Goal: Information Seeking & Learning: Learn about a topic

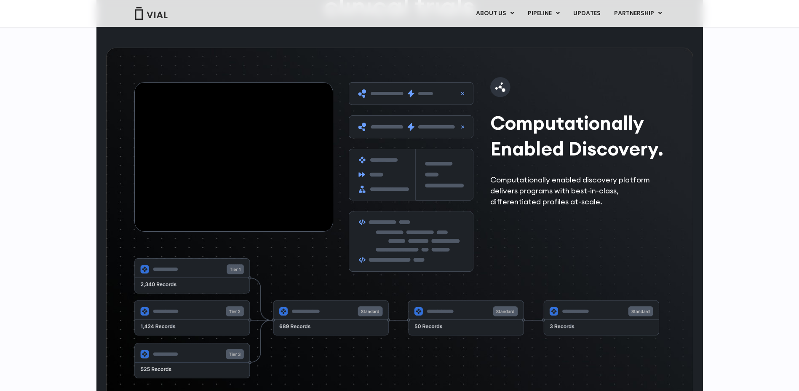
scroll to position [1221, 0]
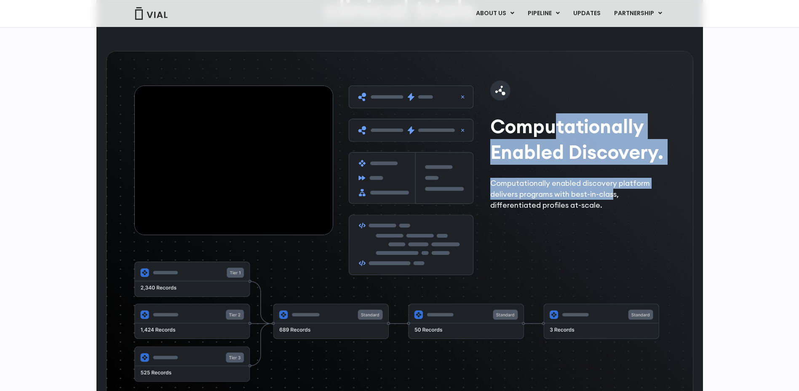
drag, startPoint x: 551, startPoint y: 146, endPoint x: 615, endPoint y: 218, distance: 95.7
click at [615, 210] on div "Computationally Enabled Discovery. Computationally enabled discovery platform d…" at bounding box center [579, 145] width 179 height 130
click at [577, 210] on p "Computationally enabled discovery platform delivers programs with best-in-class…" at bounding box center [579, 194] width 179 height 33
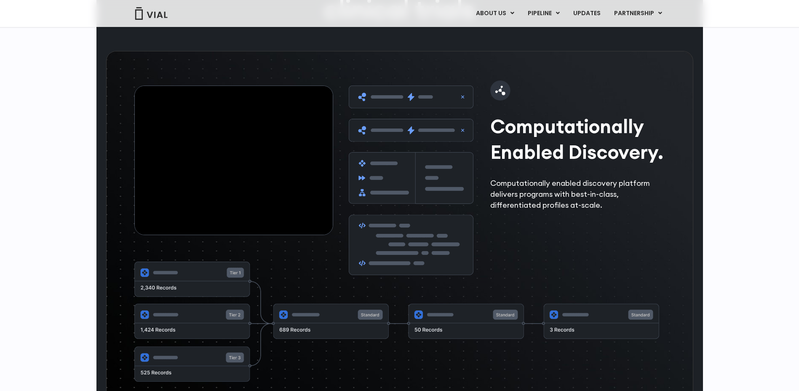
click at [536, 210] on p "Computationally enabled discovery platform delivers programs with best-in-class…" at bounding box center [579, 194] width 179 height 33
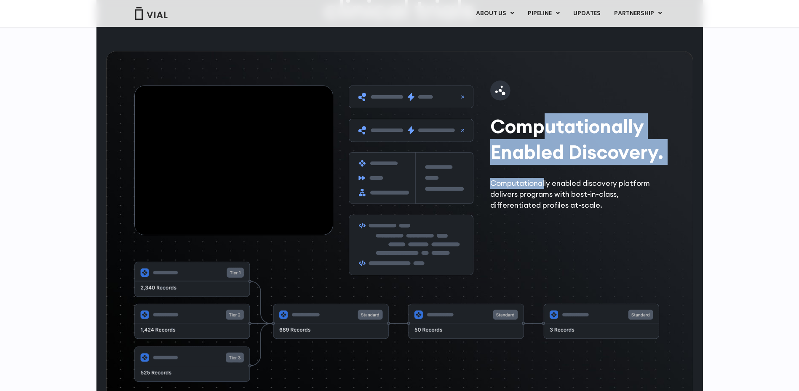
drag, startPoint x: 559, startPoint y: 183, endPoint x: 539, endPoint y: 208, distance: 31.2
click at [541, 208] on div "Computationally Enabled Discovery. Computationally enabled discovery platform d…" at bounding box center [579, 145] width 179 height 130
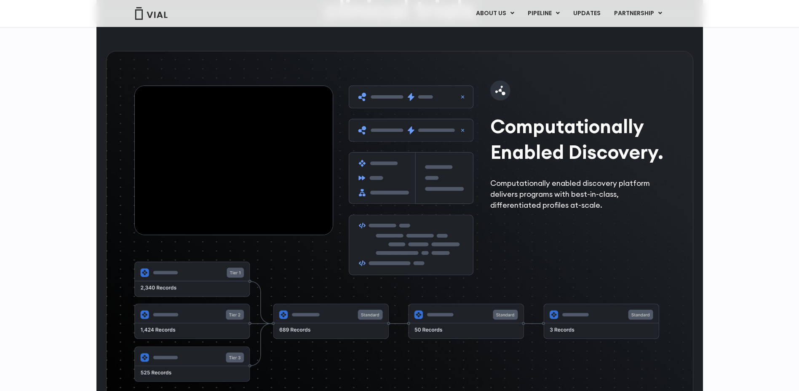
click at [527, 210] on p "Computationally enabled discovery platform delivers programs with best-in-class…" at bounding box center [579, 194] width 179 height 33
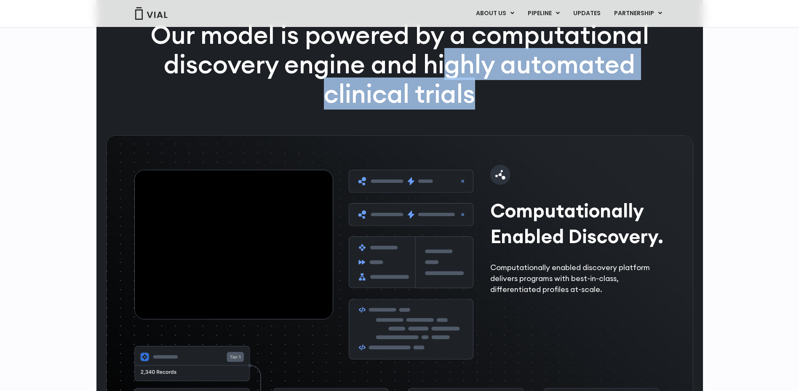
drag, startPoint x: 459, startPoint y: 97, endPoint x: 554, endPoint y: 142, distance: 105.8
click at [550, 135] on div "Our model is powered by a computational discovery engine and highly automated c…" at bounding box center [399, 77] width 542 height 115
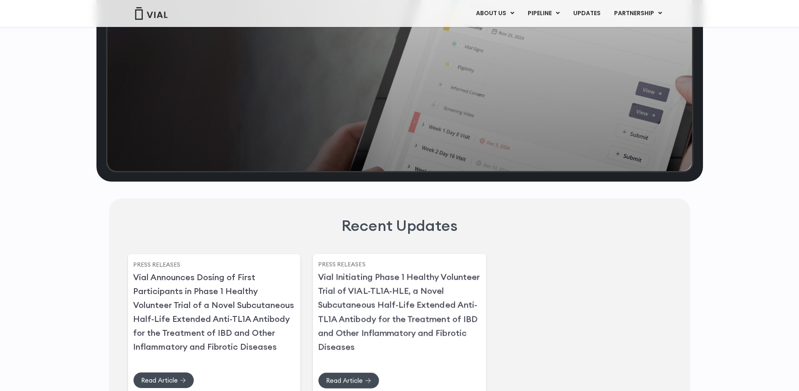
scroll to position [1654, 0]
